Goal: Task Accomplishment & Management: Use online tool/utility

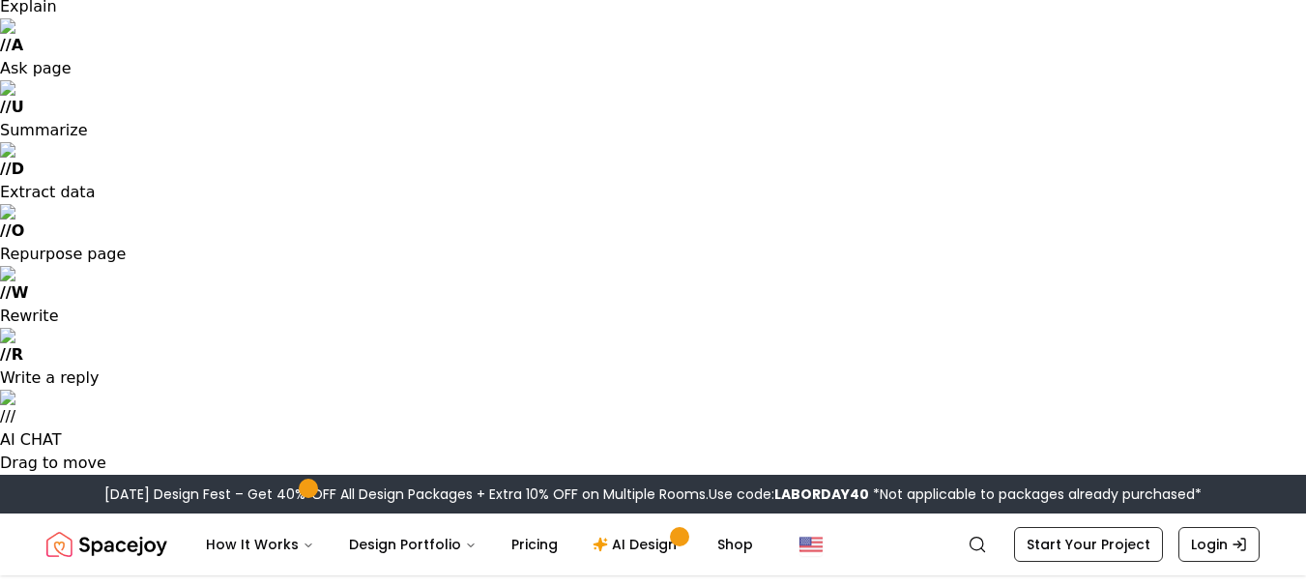
scroll to position [171, 0]
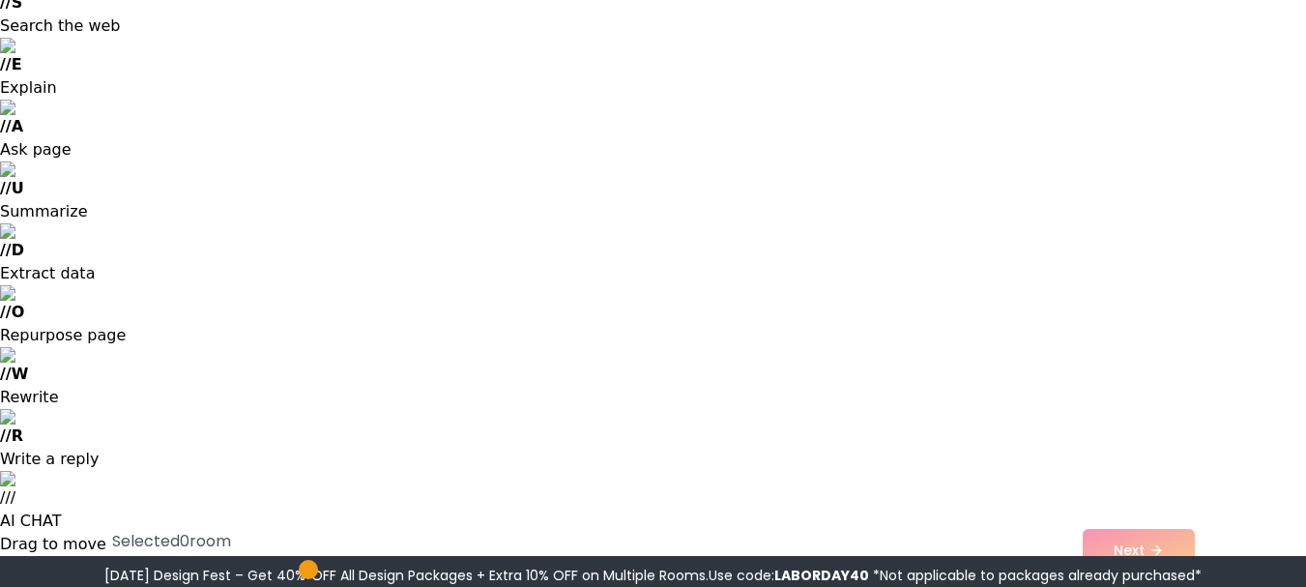
click at [1129, 553] on div "Selected 1 room Please select at least 5 rooms Next" at bounding box center [654, 549] width 1114 height 73
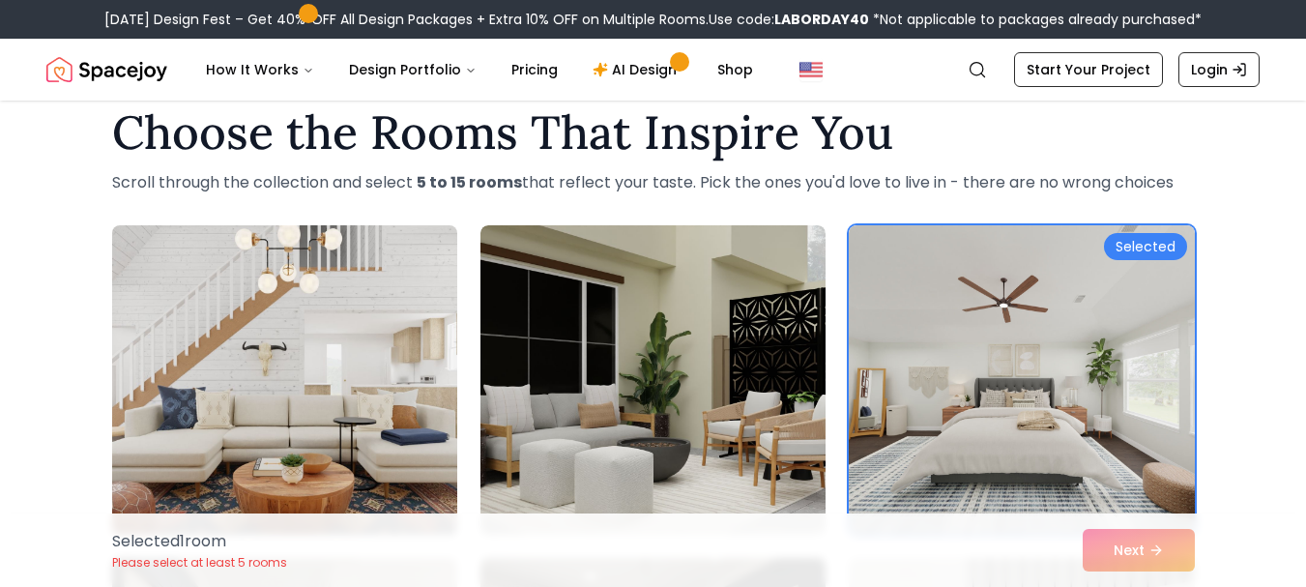
scroll to position [828, 0]
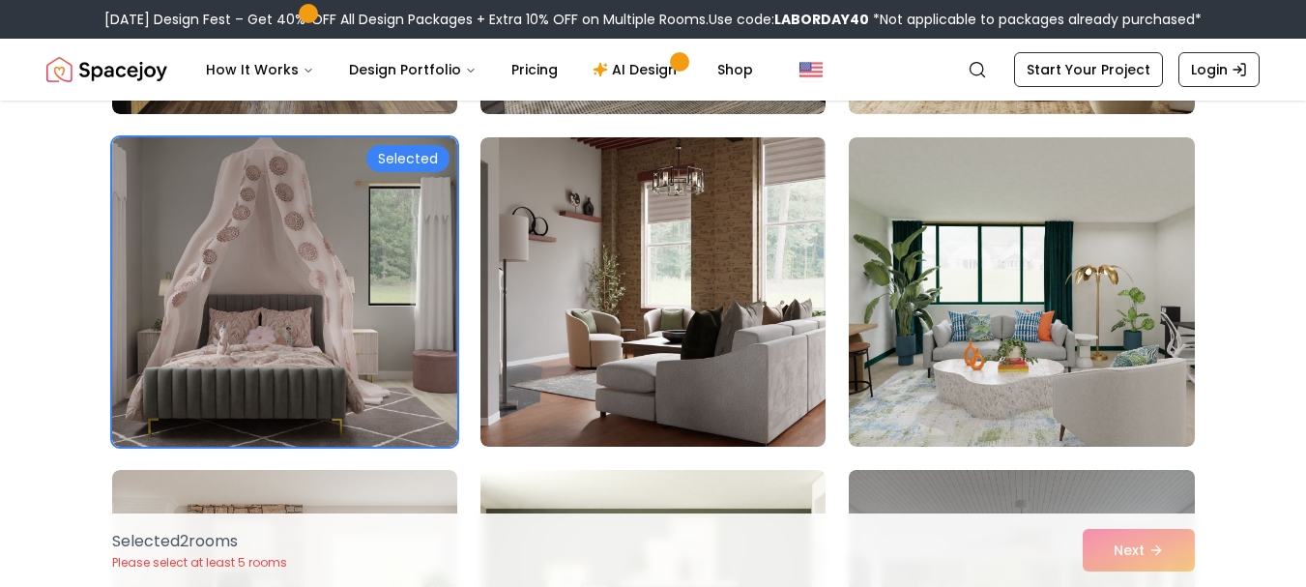
scroll to position [1744, 0]
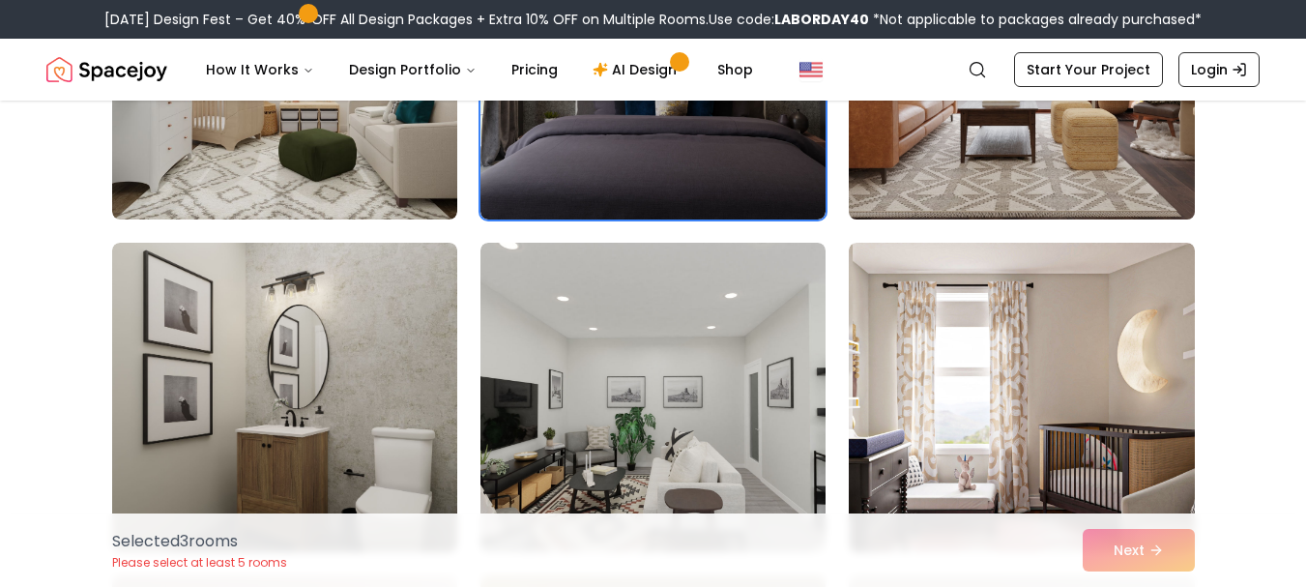
scroll to position [2771, 0]
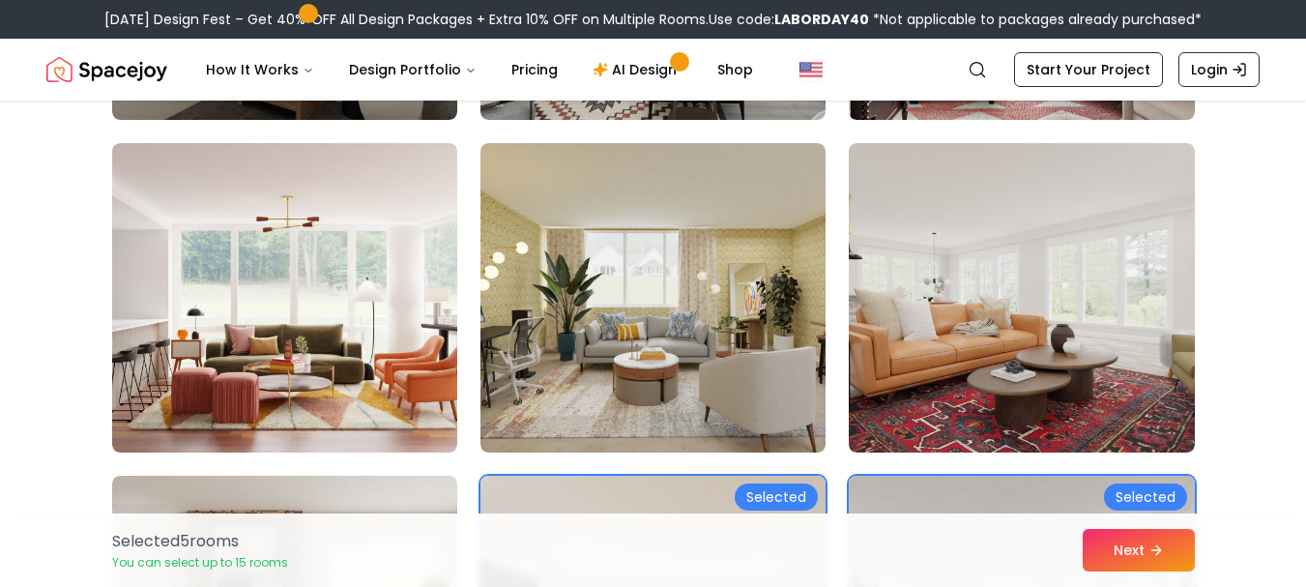
scroll to position [3177, 0]
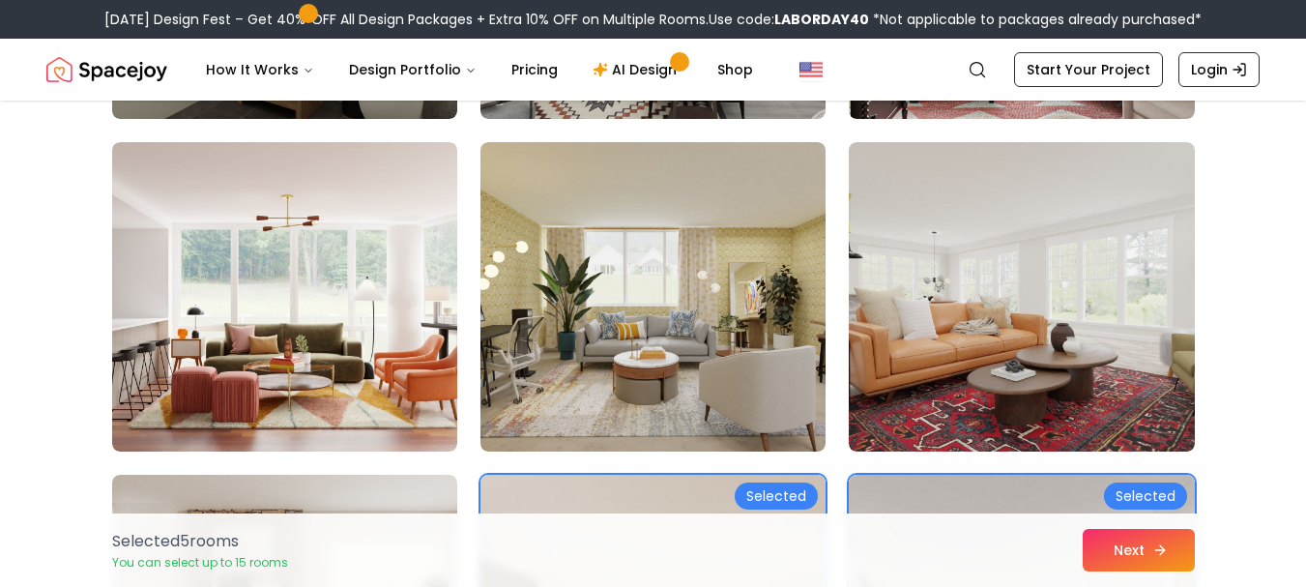
click at [1134, 550] on button "Next" at bounding box center [1139, 550] width 112 height 43
